Goal: Use online tool/utility

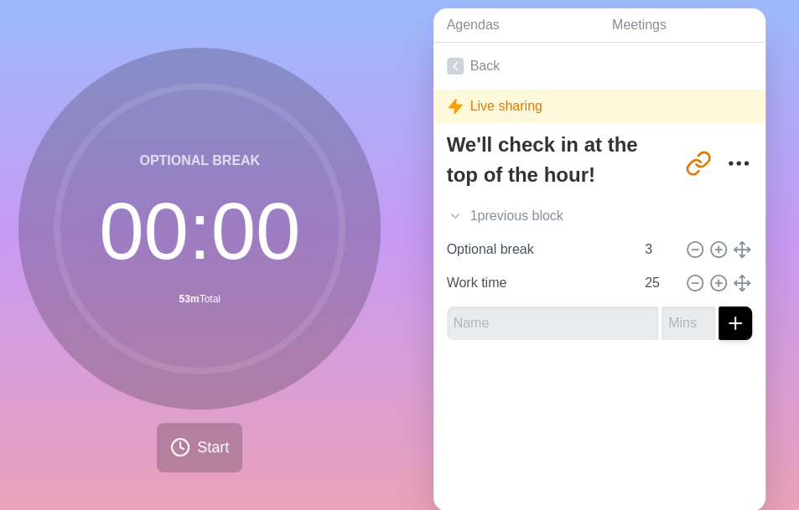
scroll to position [67, 0]
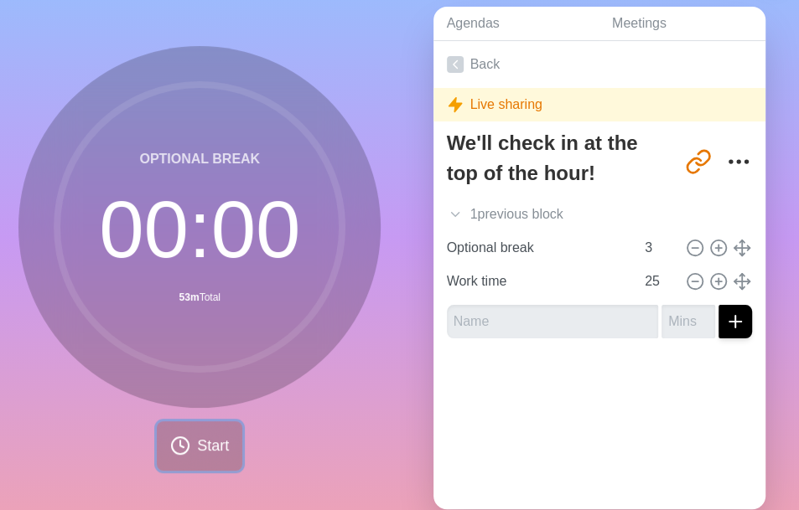
click at [201, 444] on span "Start" at bounding box center [213, 446] width 32 height 23
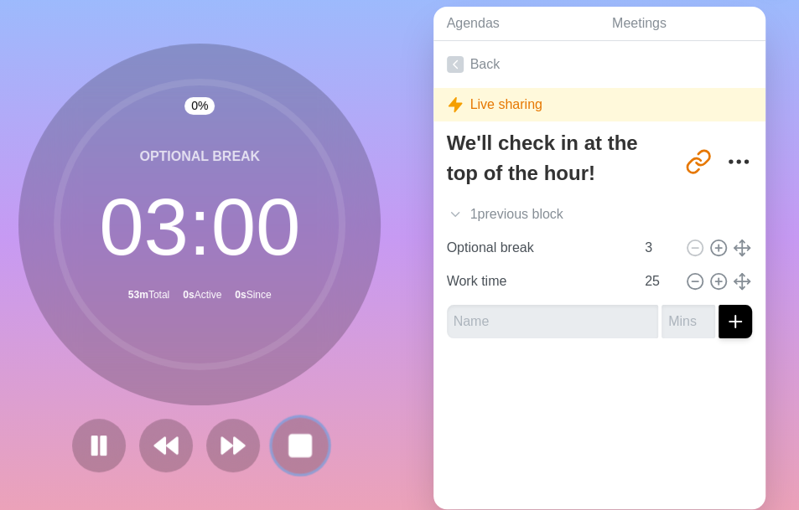
click at [317, 436] on button at bounding box center [300, 445] width 56 height 56
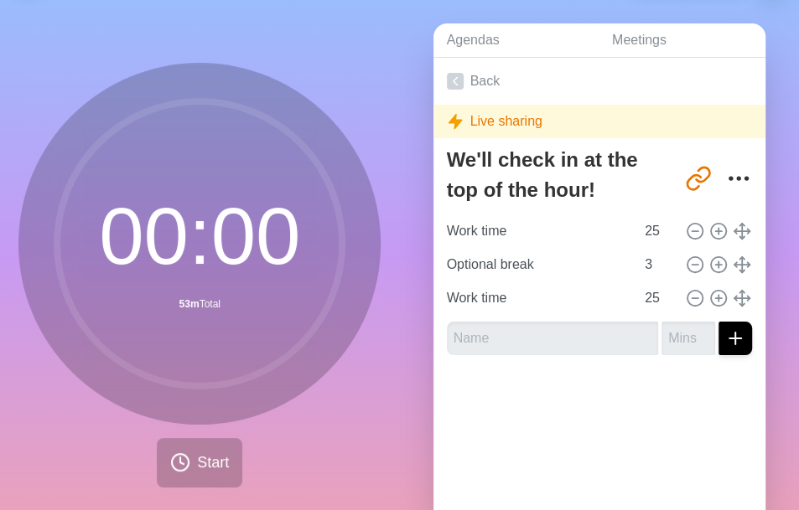
scroll to position [49, 0]
click at [638, 229] on input "25" at bounding box center [658, 232] width 40 height 34
type input "2"
type input "17"
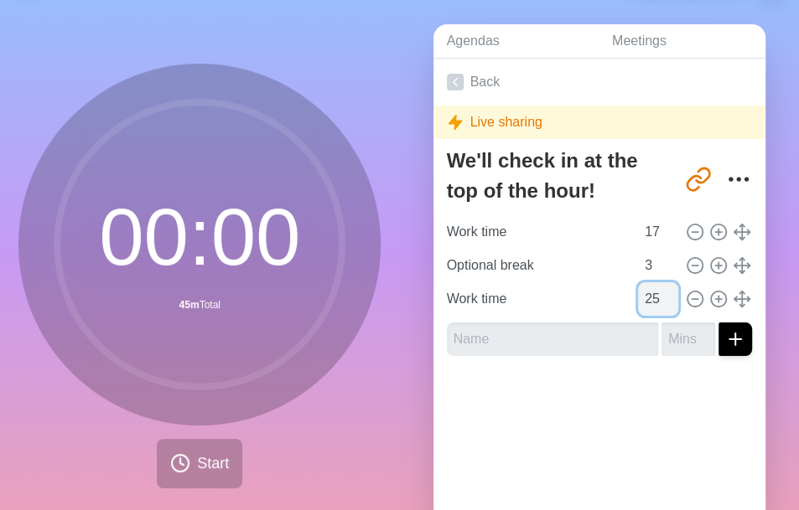
click at [638, 293] on input "25" at bounding box center [658, 299] width 40 height 34
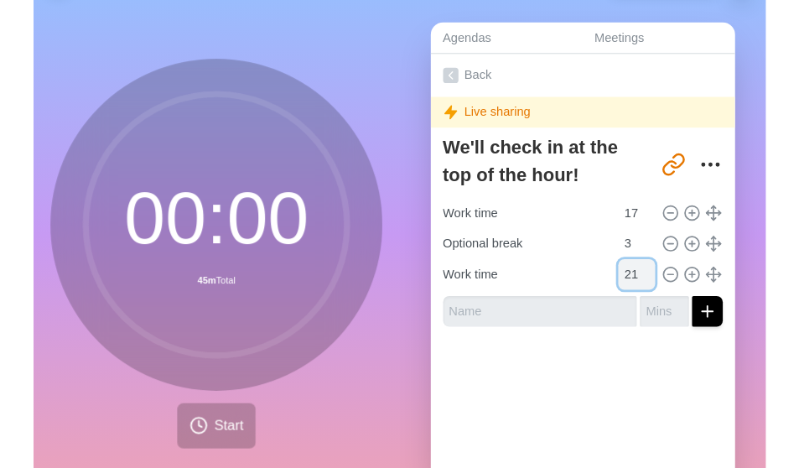
scroll to position [0, 0]
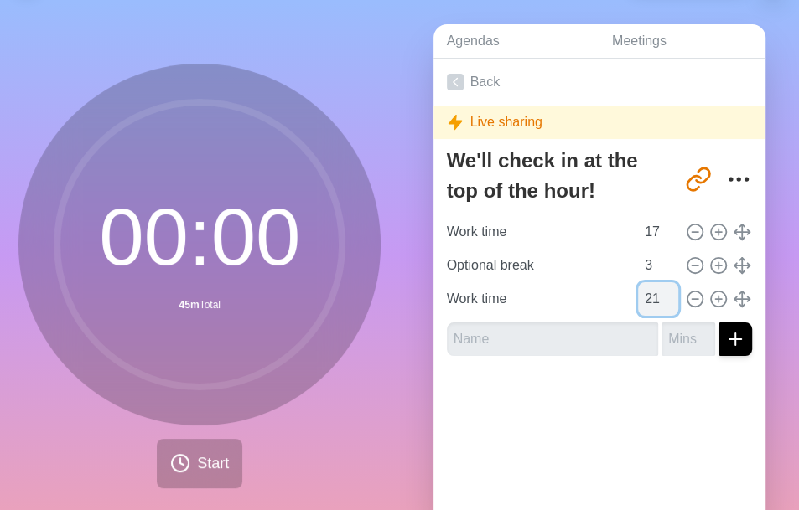
type input "2"
type input "18"
click at [201, 444] on span "Start" at bounding box center [213, 464] width 32 height 23
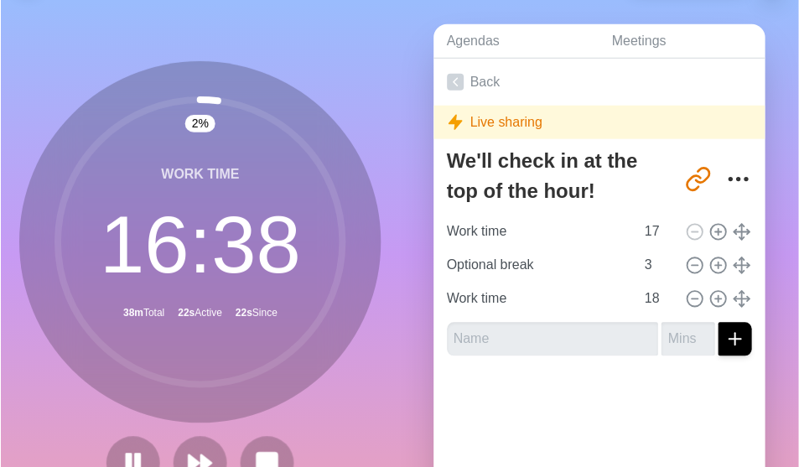
scroll to position [50, 0]
